Goal: Task Accomplishment & Management: Complete application form

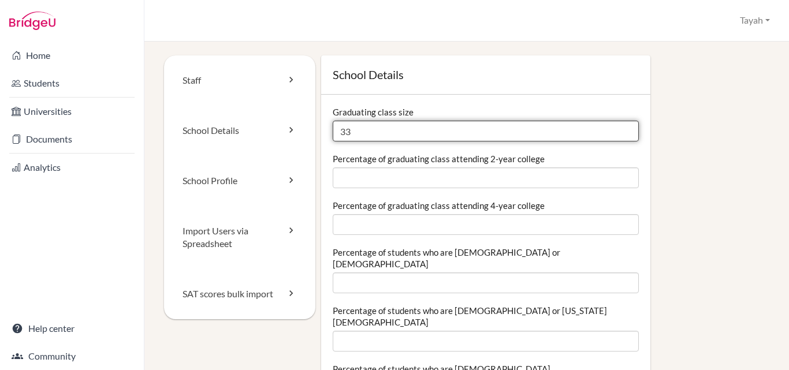
click at [354, 133] on input "33" at bounding box center [486, 131] width 306 height 21
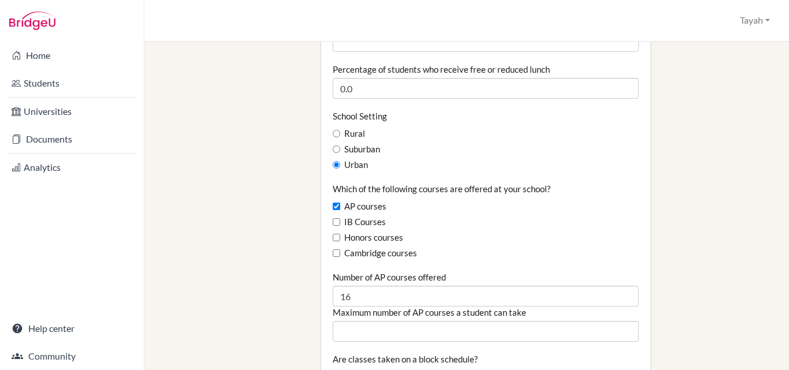
scroll to position [652, 0]
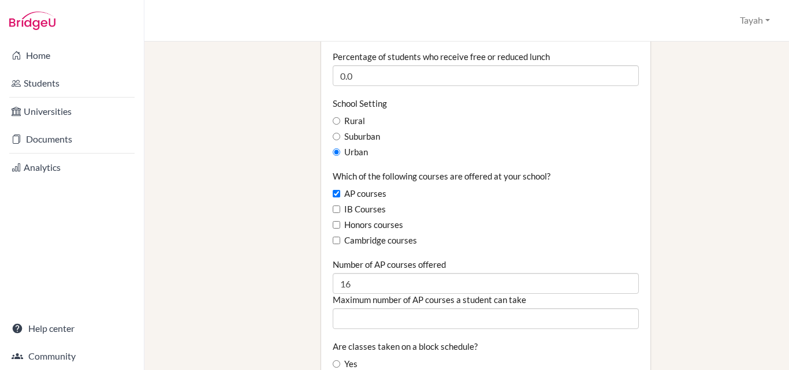
type input "36"
click at [337, 219] on label "Honors courses" at bounding box center [368, 225] width 71 height 13
click at [337, 221] on input "Honors courses" at bounding box center [337, 225] width 8 height 8
checkbox input "true"
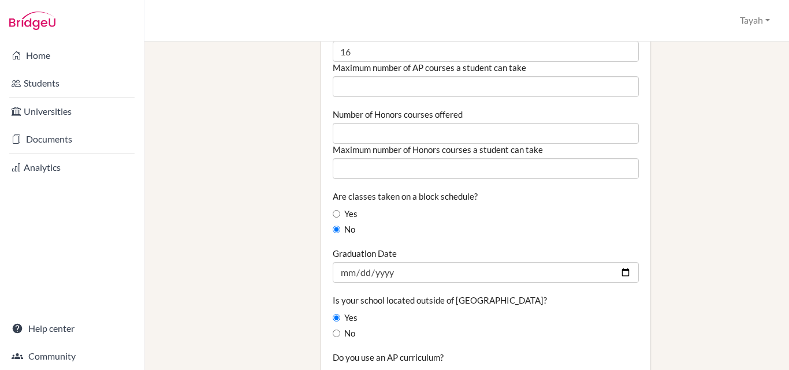
scroll to position [885, 0]
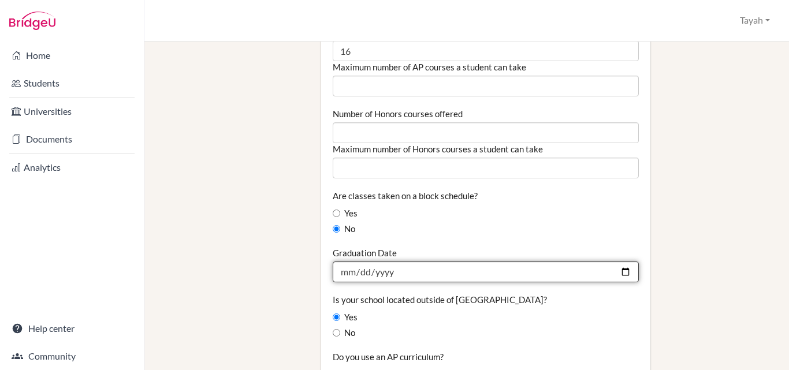
click at [614, 262] on input "2025-05-25" at bounding box center [486, 272] width 306 height 21
type input "2026-05-24"
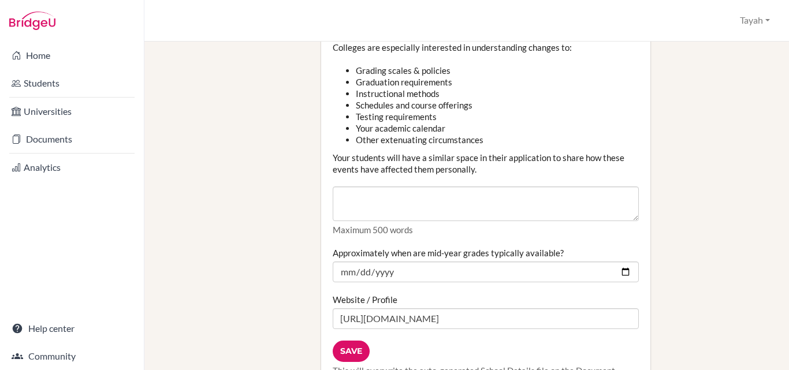
scroll to position [1424, 0]
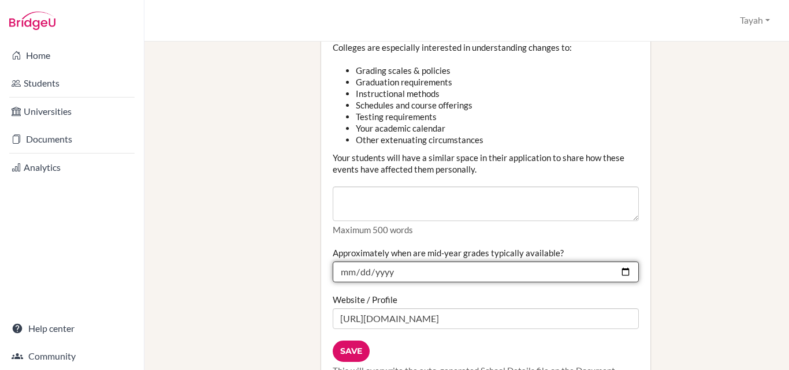
click at [617, 262] on input "2025-01-20" at bounding box center [486, 272] width 306 height 21
type input "2026-01-19"
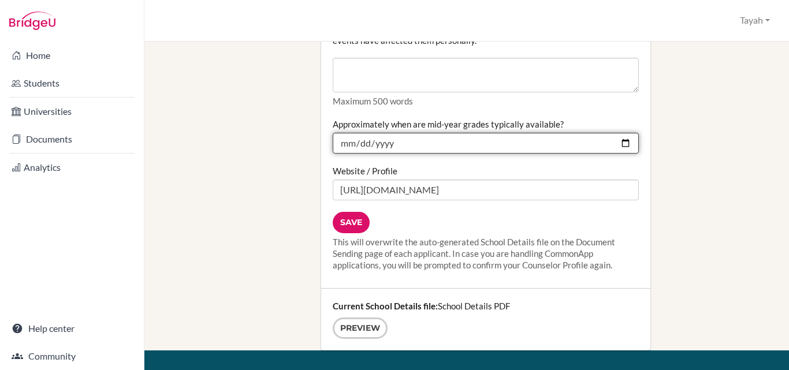
scroll to position [1553, 0]
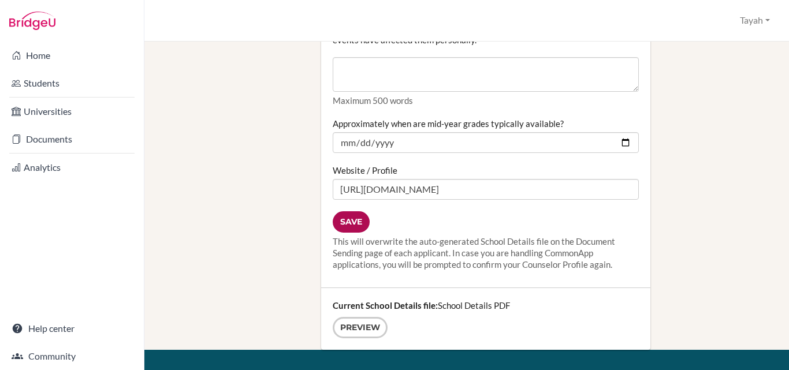
click at [354, 212] on input "Save" at bounding box center [351, 222] width 37 height 21
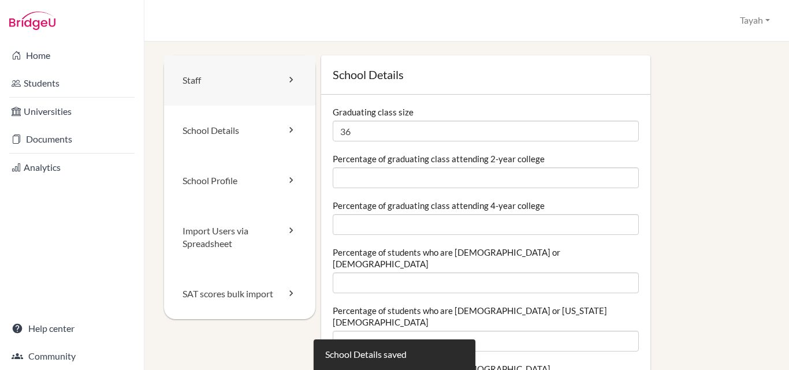
click at [228, 84] on link "Staff" at bounding box center [239, 80] width 151 height 50
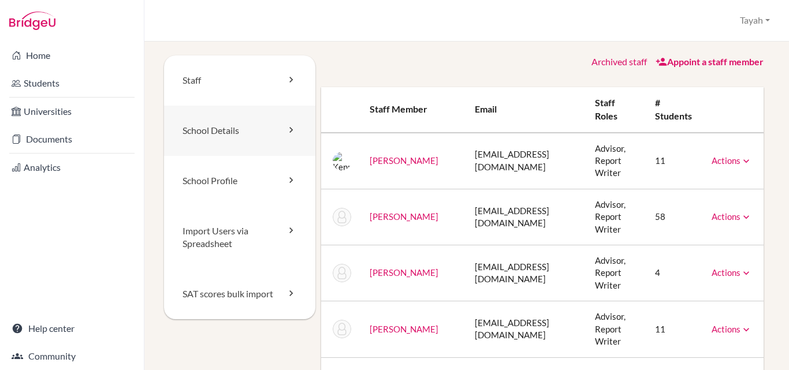
click at [221, 125] on link "School Details" at bounding box center [239, 131] width 151 height 50
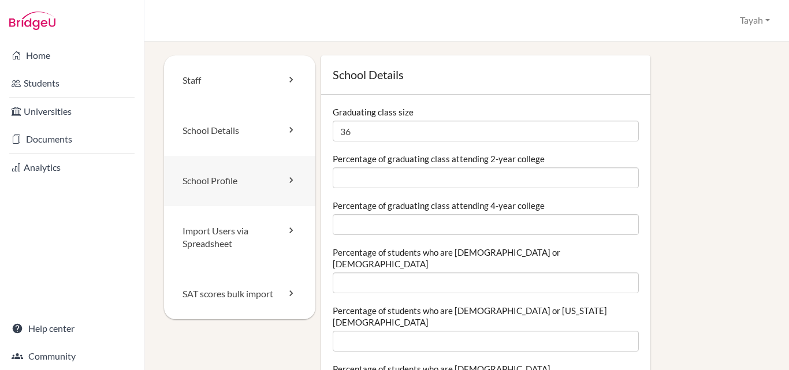
click at [228, 184] on link "School Profile" at bounding box center [239, 181] width 151 height 50
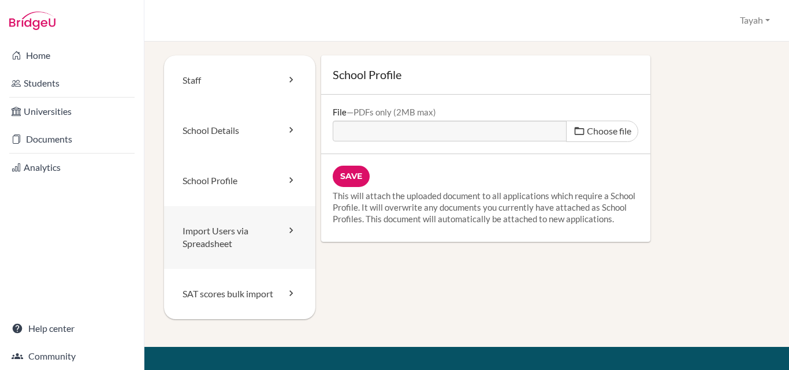
click at [234, 232] on link "Import Users via Spreadsheet" at bounding box center [239, 238] width 151 height 64
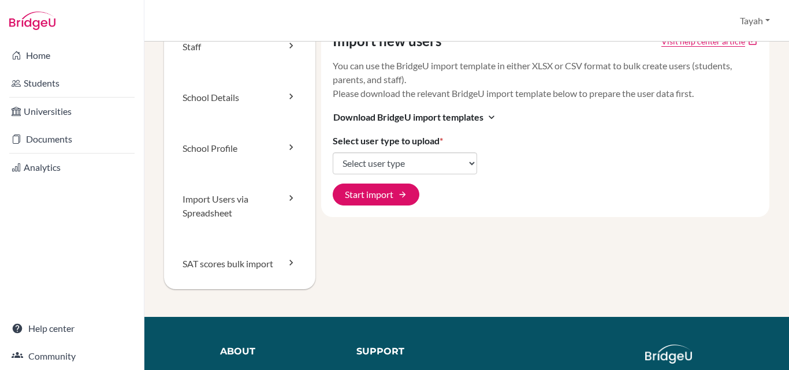
scroll to position [35, 0]
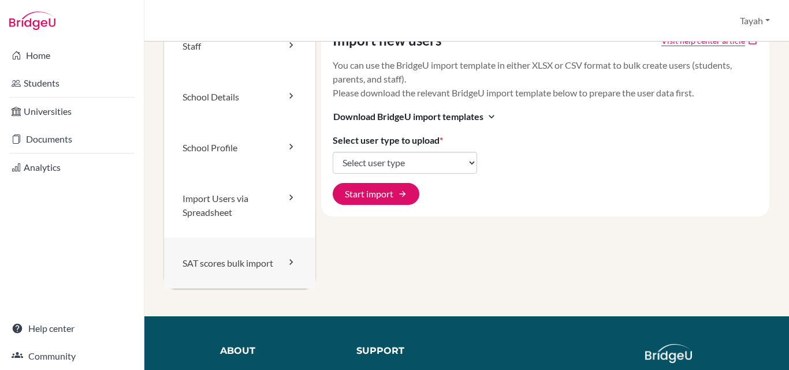
click at [221, 272] on link "SAT scores bulk import" at bounding box center [239, 263] width 151 height 51
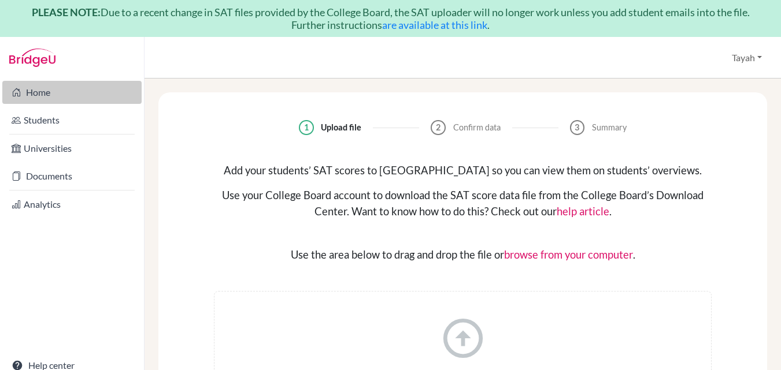
click at [39, 102] on link "Home" at bounding box center [71, 92] width 139 height 23
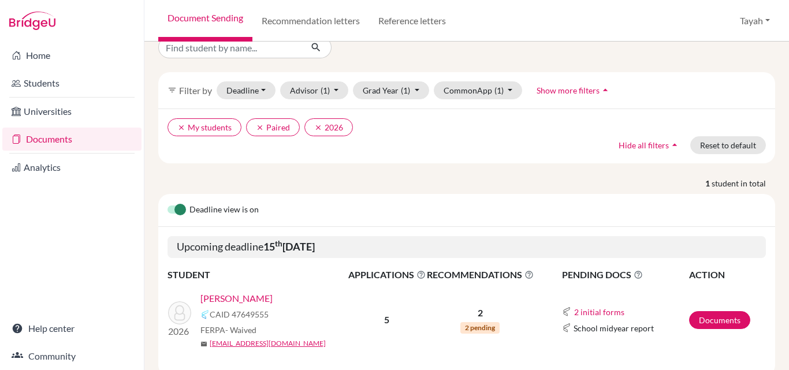
scroll to position [53, 0]
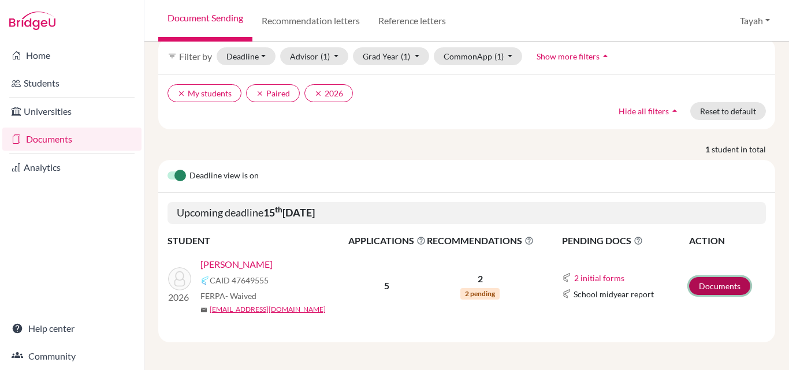
click at [707, 287] on link "Documents" at bounding box center [719, 286] width 61 height 18
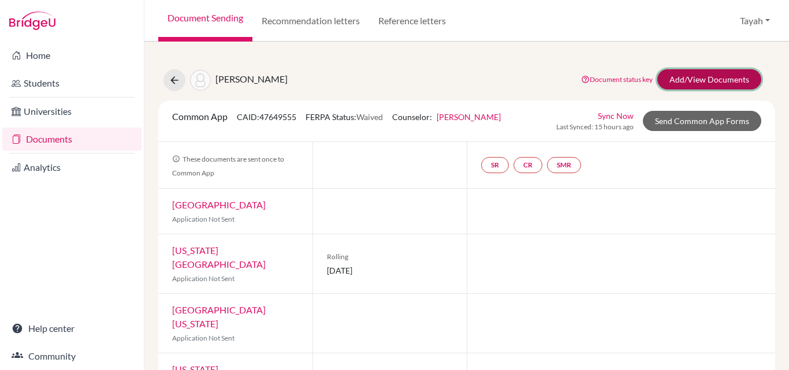
click at [691, 83] on link "Add/View Documents" at bounding box center [710, 79] width 104 height 20
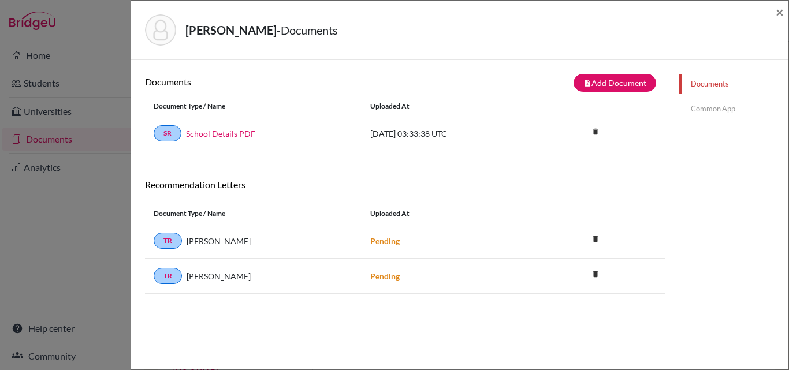
click at [711, 106] on link "Common App" at bounding box center [734, 109] width 109 height 20
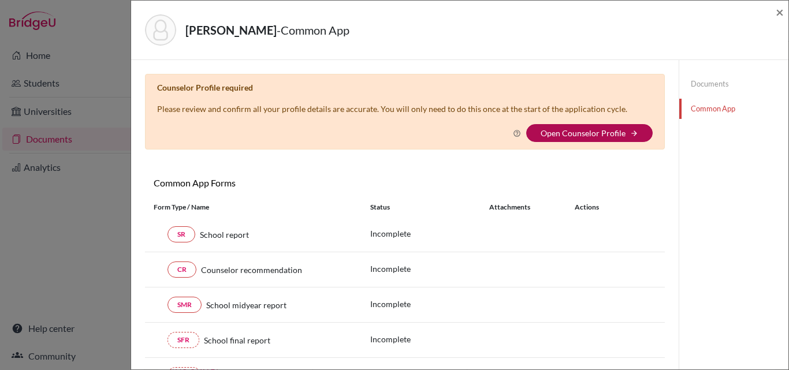
click at [587, 131] on link "Open Counselor Profile" at bounding box center [583, 133] width 85 height 10
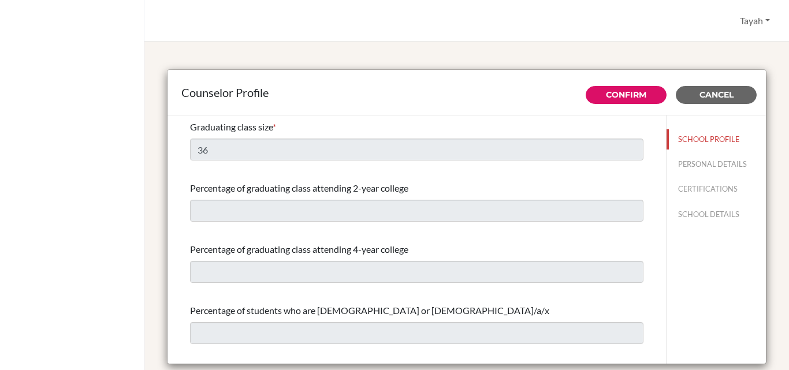
select select "1"
click at [705, 166] on button "PERSONAL DETAILS" at bounding box center [716, 164] width 99 height 20
type input "Tayah"
type input "[PERSON_NAME]"
type input "Director of College Counseling, English and History Teacher"
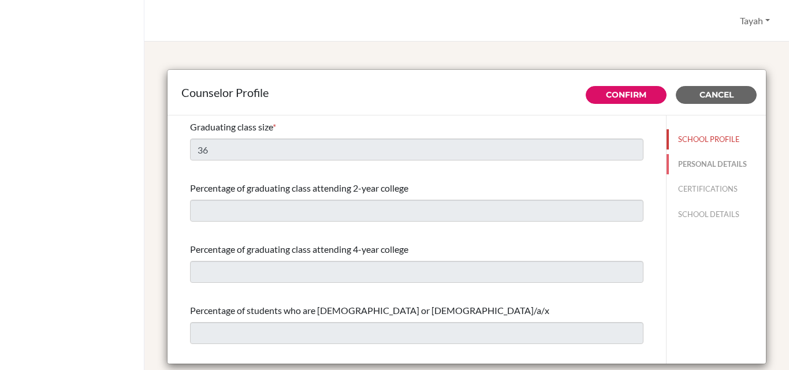
type input "886.925607210"
type input "[EMAIL_ADDRESS][DOMAIN_NAME]"
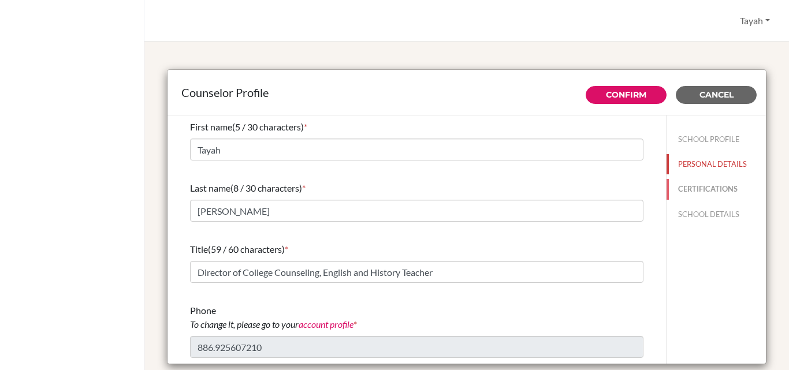
click at [693, 192] on button "CERTIFICATIONS" at bounding box center [716, 189] width 99 height 20
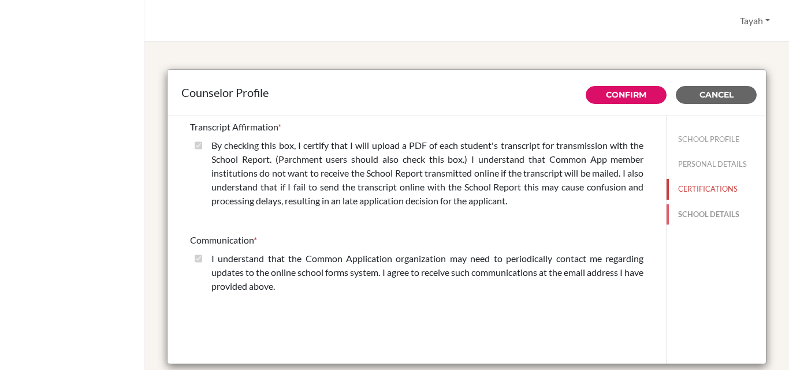
click at [704, 220] on button "SCHOOL DETAILS" at bounding box center [716, 215] width 99 height 20
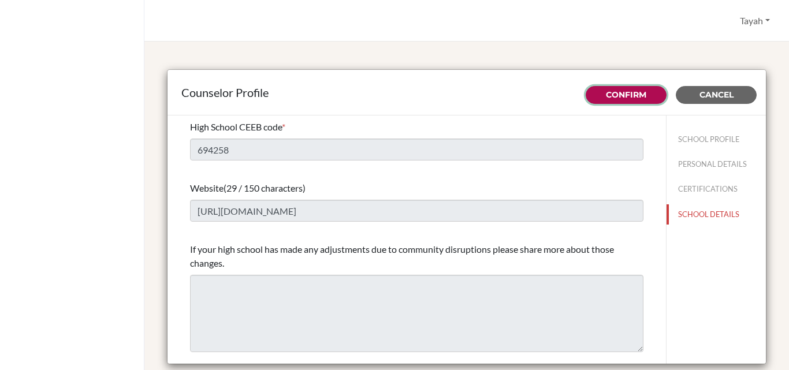
click at [610, 92] on link "Confirm" at bounding box center [626, 95] width 40 height 10
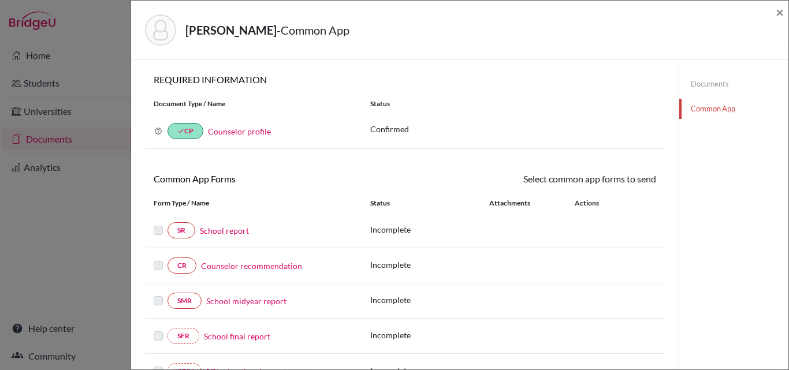
click at [222, 231] on link "School report" at bounding box center [224, 231] width 49 height 12
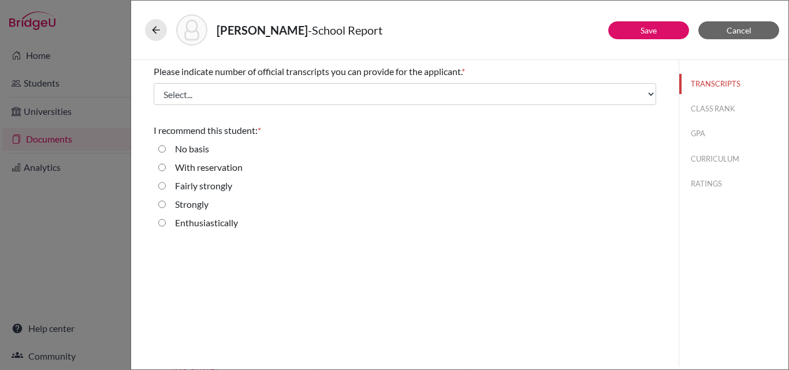
click at [161, 207] on input "Strongly" at bounding box center [162, 205] width 8 height 14
radio input "true"
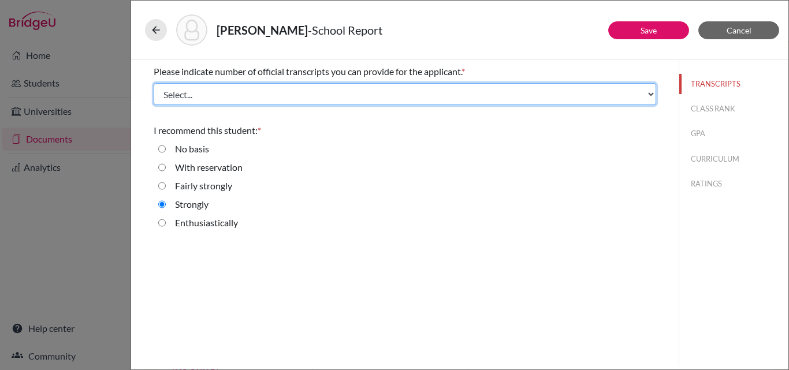
click at [591, 95] on select "Select... 1 2 3 4" at bounding box center [405, 94] width 503 height 22
select select "1"
click at [154, 83] on select "Select... 1 2 3 4" at bounding box center [405, 94] width 503 height 22
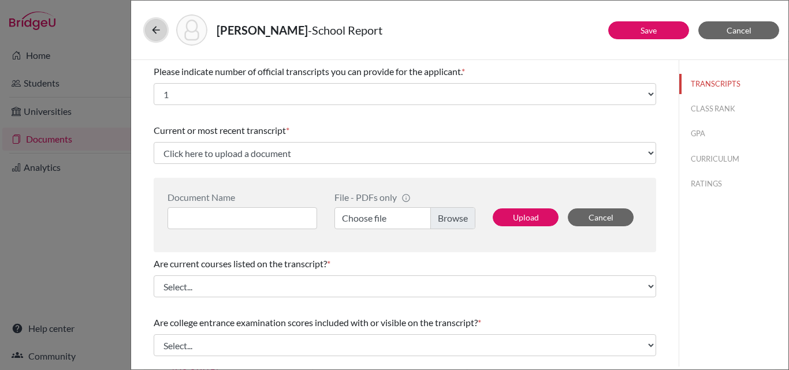
click at [155, 29] on icon at bounding box center [156, 30] width 12 height 12
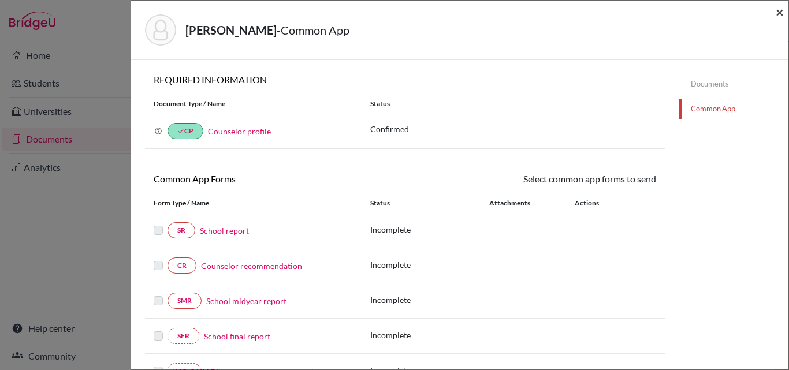
click at [781, 13] on span "×" at bounding box center [780, 11] width 8 height 17
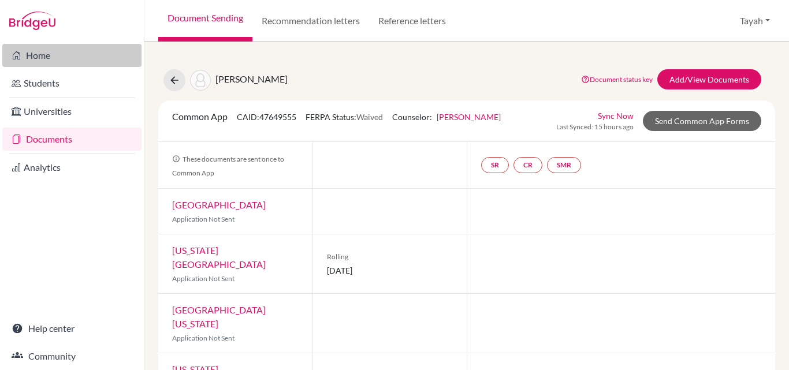
click at [49, 57] on link "Home" at bounding box center [71, 55] width 139 height 23
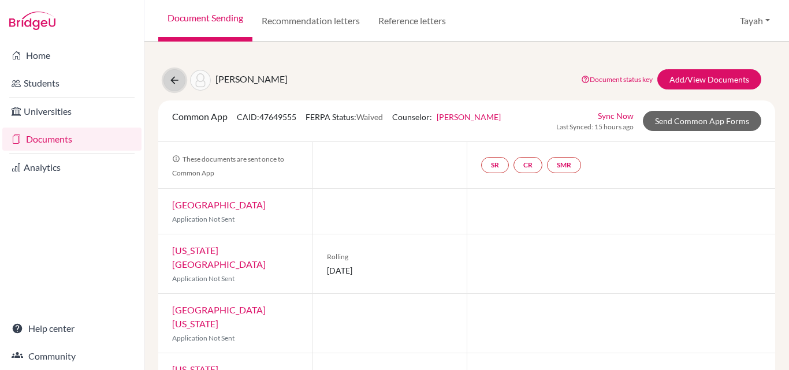
click at [177, 80] on icon at bounding box center [175, 81] width 12 height 12
